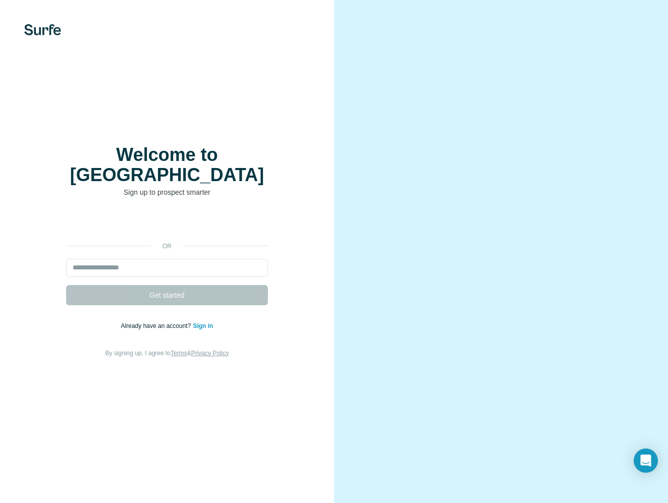
click at [191, 216] on div "Accedi con Google. Si apre in una nuova scheda" at bounding box center [167, 224] width 202 height 22
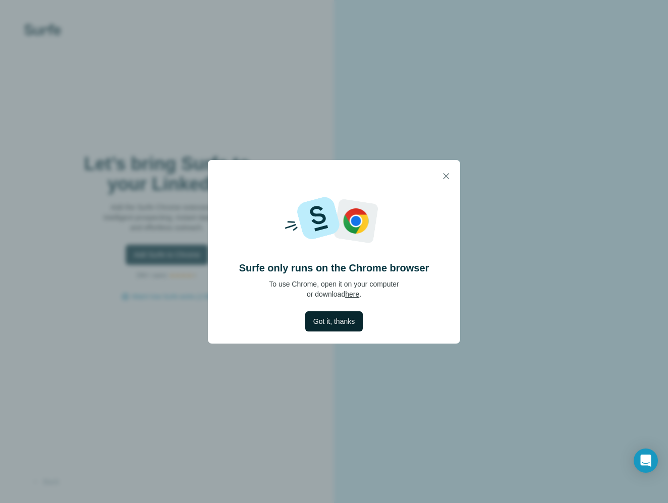
click at [320, 328] on button "Got it, thanks" at bounding box center [334, 321] width 58 height 20
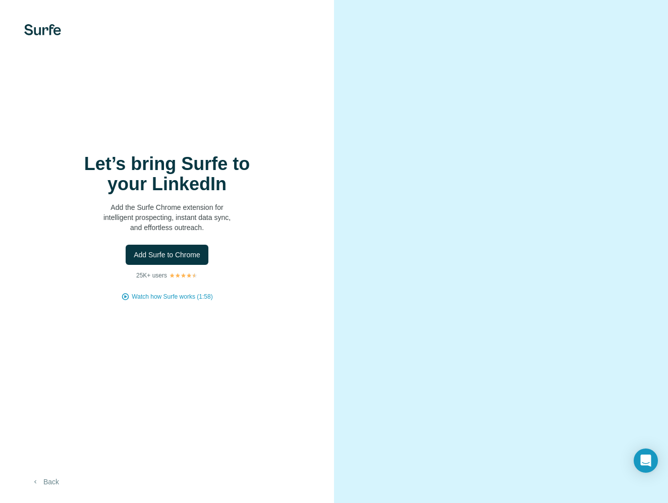
click at [51, 483] on button "Back" at bounding box center [45, 482] width 42 height 18
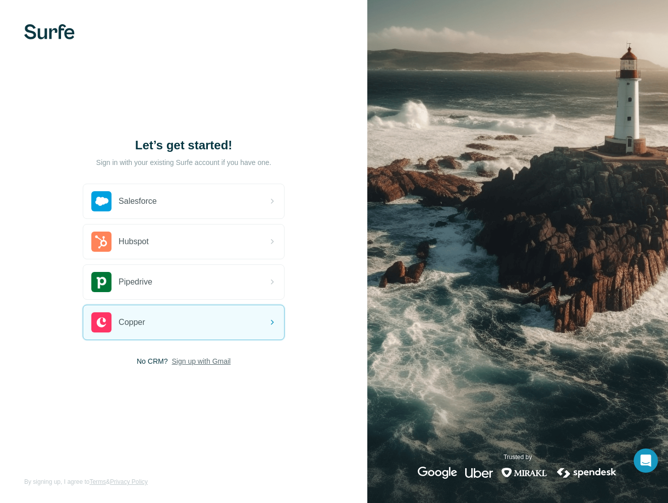
click at [188, 362] on span "Sign up with Gmail" at bounding box center [201, 361] width 59 height 10
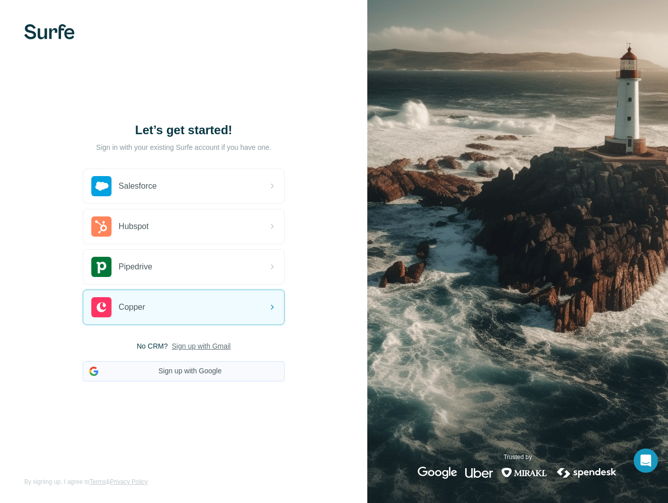
click at [183, 378] on button "Sign up with Google" at bounding box center [184, 371] width 202 height 20
